Goal: Task Accomplishment & Management: Use online tool/utility

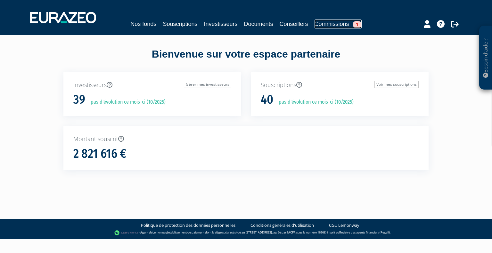
click at [331, 24] on link "Commissions 1" at bounding box center [337, 24] width 47 height 9
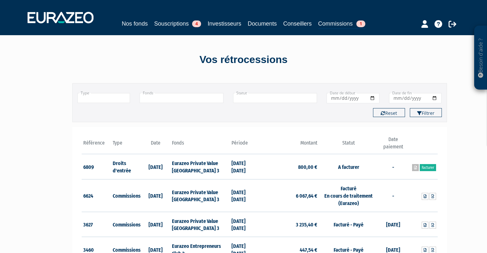
click at [415, 167] on icon at bounding box center [415, 168] width 3 height 4
click at [429, 168] on link "Facturer" at bounding box center [428, 167] width 16 height 7
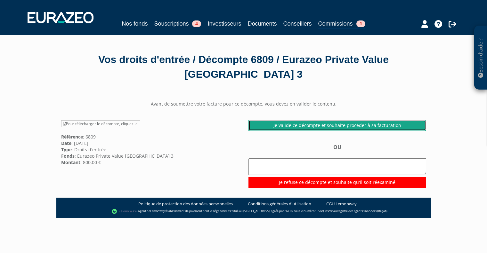
click at [323, 125] on link "Je valide ce décompte et souhaite procéder à sa facturation" at bounding box center [337, 125] width 178 height 11
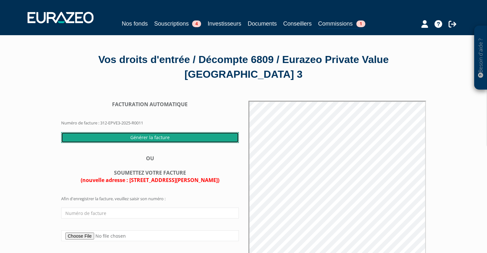
click at [140, 135] on input "Générer la facture" at bounding box center [150, 137] width 178 height 11
